Goal: Information Seeking & Learning: Understand process/instructions

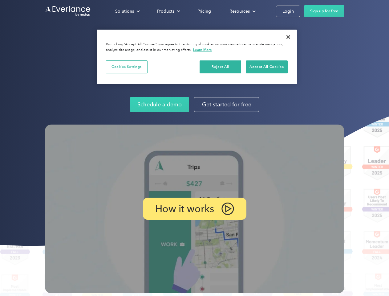
click at [194, 148] on img at bounding box center [194, 208] width 299 height 168
click at [127, 11] on div "Solutions" at bounding box center [124, 11] width 19 height 8
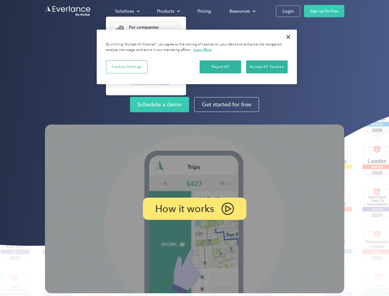
click at [168, 11] on div "Products" at bounding box center [165, 11] width 17 height 8
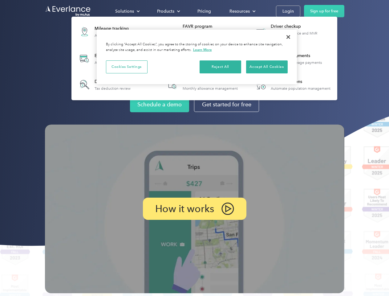
click at [242, 11] on div "Resources" at bounding box center [239, 11] width 20 height 8
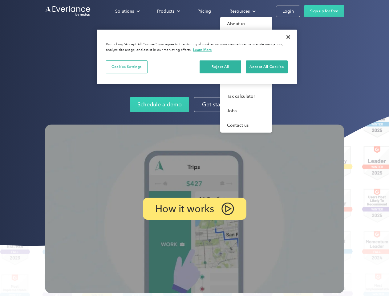
click at [194, 208] on p "How it works" at bounding box center [184, 208] width 59 height 7
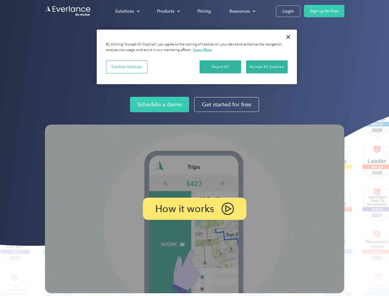
click at [127, 67] on button "Cookies Settings" at bounding box center [127, 66] width 42 height 13
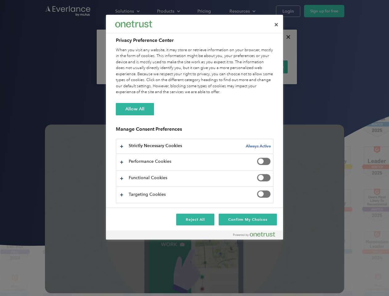
click at [220, 67] on div "When you visit any website, it may store or retrieve information on your browse…" at bounding box center [195, 71] width 158 height 48
click at [267, 67] on div "When you visit any website, it may store or retrieve information on your browse…" at bounding box center [195, 71] width 158 height 48
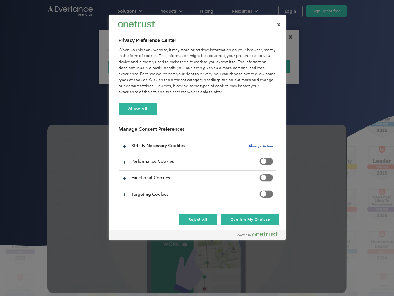
click at [288, 37] on div at bounding box center [197, 148] width 394 height 296
